Goal: Task Accomplishment & Management: Manage account settings

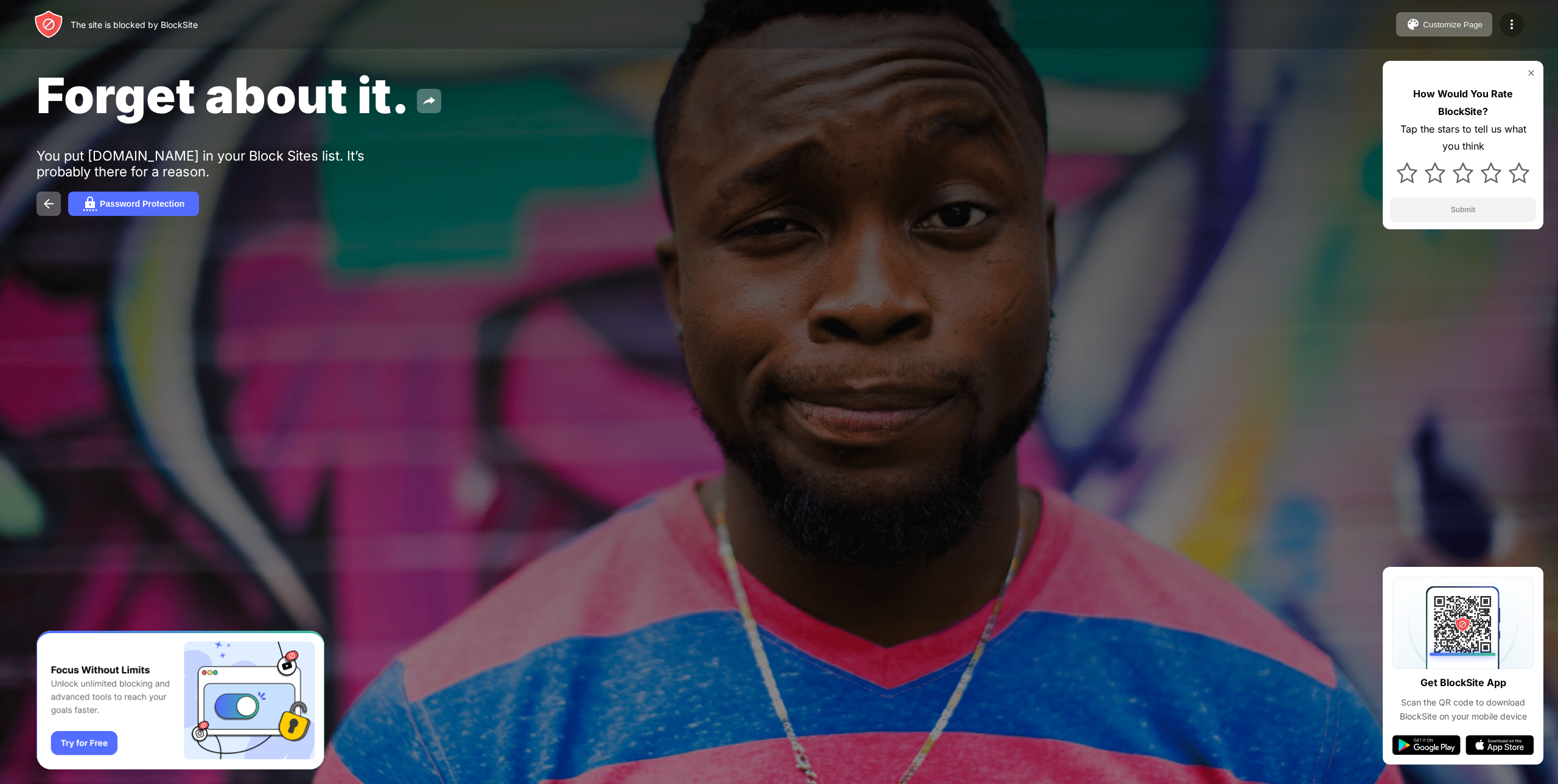
click at [1503, 22] on div at bounding box center [1511, 24] width 24 height 24
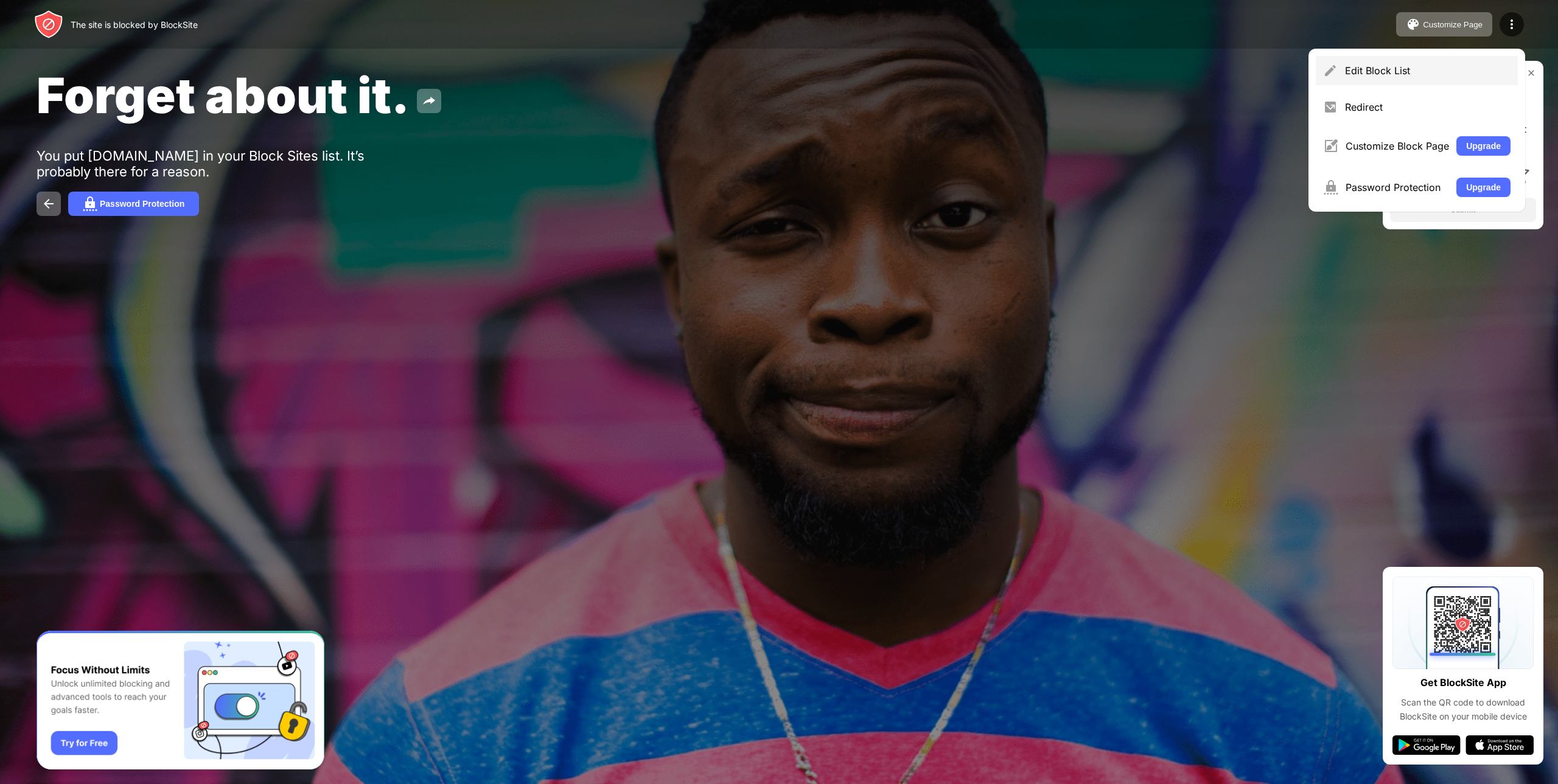
click at [1362, 69] on div "Edit Block List" at bounding box center [1427, 70] width 165 height 12
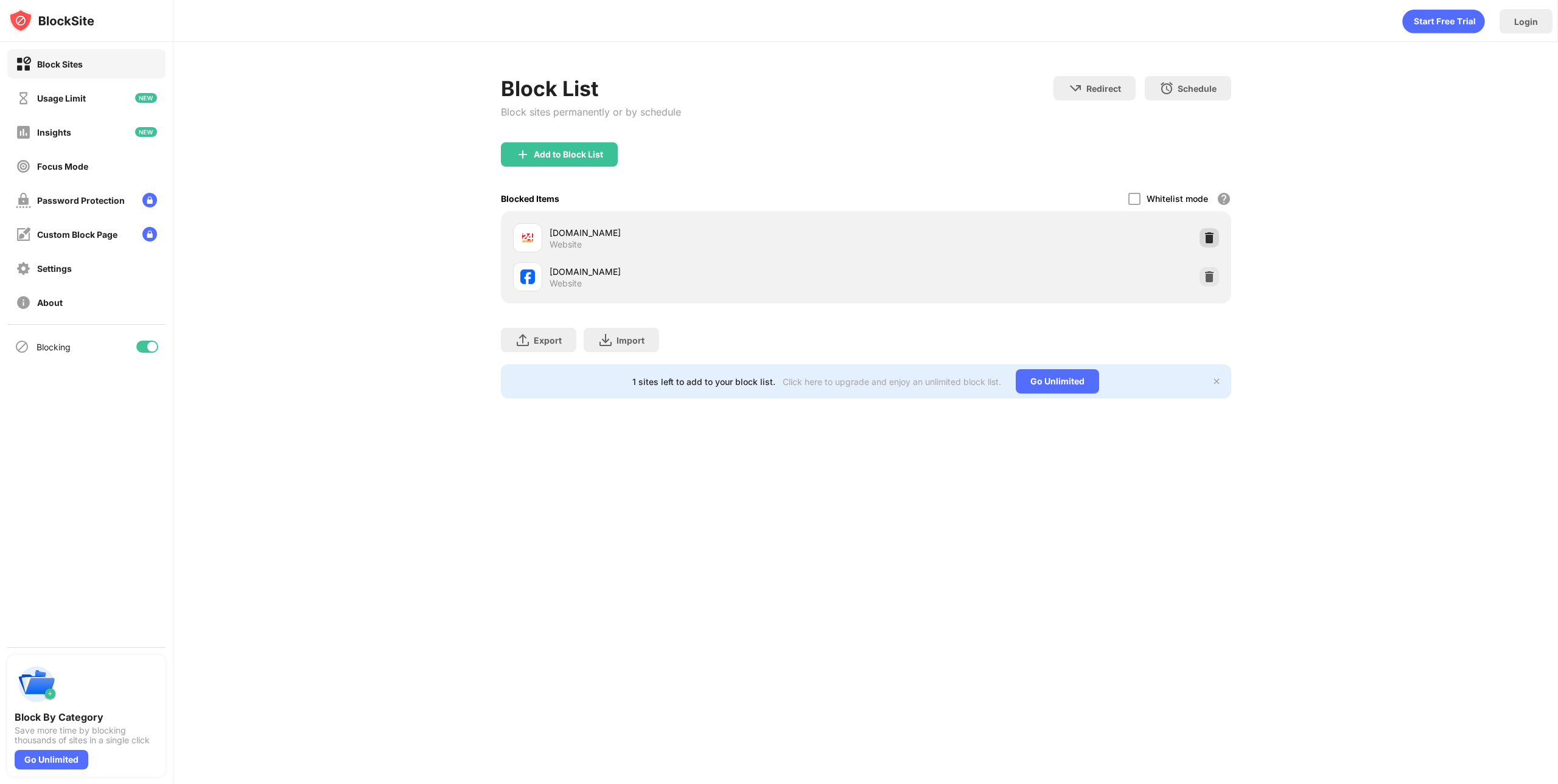
click at [1209, 235] on img at bounding box center [1209, 237] width 12 height 12
